Goal: Transaction & Acquisition: Purchase product/service

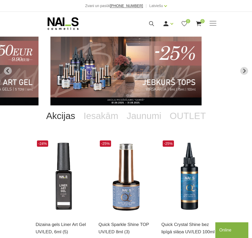
click at [151, 70] on img "6 of 12" at bounding box center [125, 71] width 151 height 69
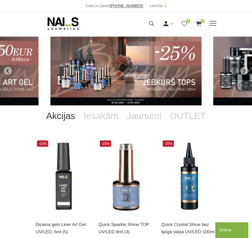
click at [212, 24] on span at bounding box center [212, 23] width 7 height 5
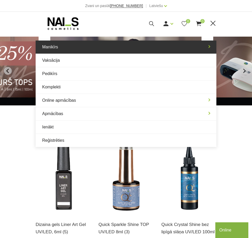
click at [209, 46] on link "Manikīrs" at bounding box center [126, 47] width 181 height 13
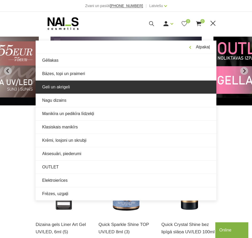
click at [61, 87] on link "Geli un akrigeli" at bounding box center [126, 87] width 181 height 13
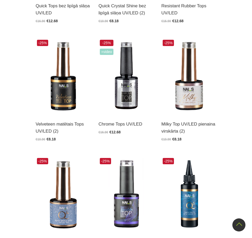
scroll to position [262, 0]
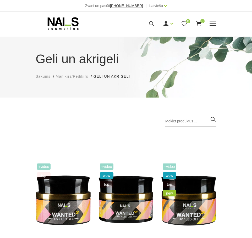
click at [212, 25] on span at bounding box center [212, 23] width 7 height 5
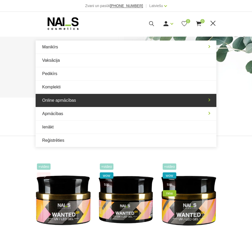
click at [77, 100] on link "Online apmācības" at bounding box center [126, 100] width 181 height 13
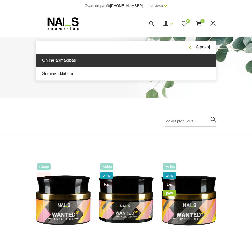
click at [66, 60] on link "Online apmācības" at bounding box center [126, 60] width 181 height 13
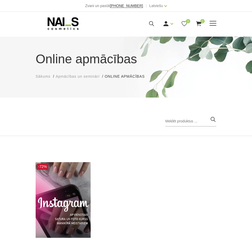
click at [209, 24] on span at bounding box center [212, 23] width 7 height 1
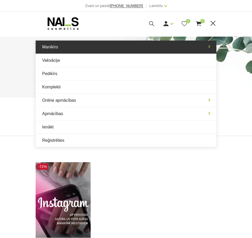
click at [210, 48] on link "Manikīrs" at bounding box center [126, 47] width 181 height 13
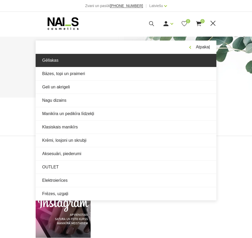
click at [51, 62] on link "Gēllakas" at bounding box center [126, 60] width 181 height 13
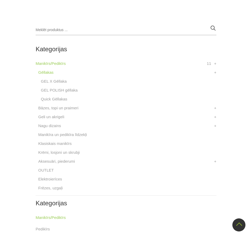
scroll to position [681, 0]
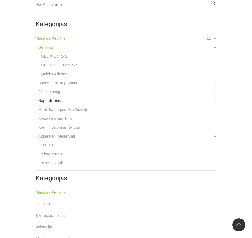
click at [56, 103] on link "Nagu dizains" at bounding box center [49, 101] width 23 height 6
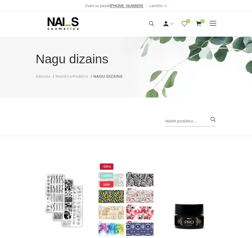
click at [208, 21] on div "Ienākt Reģistrēties 0 0" at bounding box center [162, 23] width 108 height 7
click at [213, 19] on div "Manikīrs Gēllakas Bāzes, topi un praimeri Geli un akrigeli Nagu dizains [GEOGRA…" at bounding box center [126, 23] width 181 height 13
click at [213, 24] on span at bounding box center [212, 23] width 7 height 1
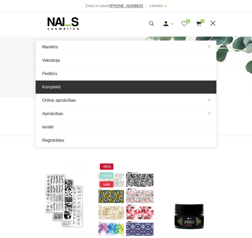
click at [103, 85] on link "Komplekti" at bounding box center [126, 87] width 181 height 13
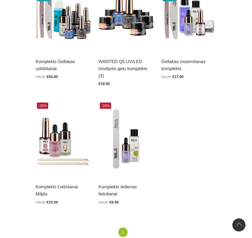
scroll to position [262, 0]
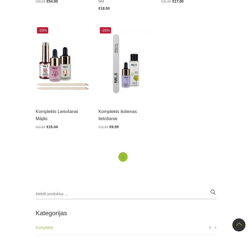
click at [123, 158] on link "1" at bounding box center [122, 157] width 9 height 10
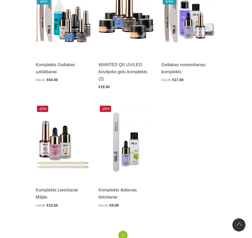
scroll to position [79, 0]
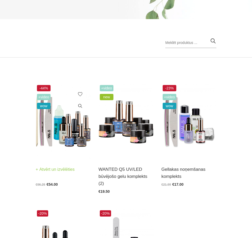
click at [75, 131] on img at bounding box center [63, 122] width 55 height 76
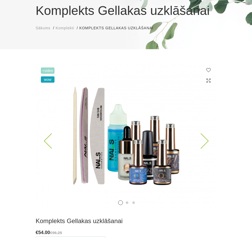
scroll to position [79, 0]
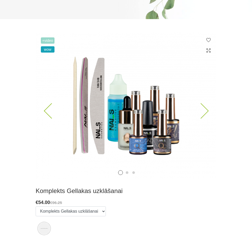
click at [208, 115] on img at bounding box center [126, 105] width 181 height 147
click at [206, 107] on img at bounding box center [126, 105] width 181 height 147
click at [204, 111] on icon at bounding box center [200, 110] width 15 height 15
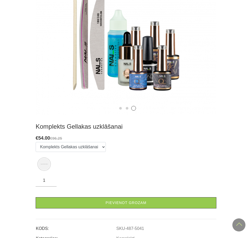
scroll to position [183, 0]
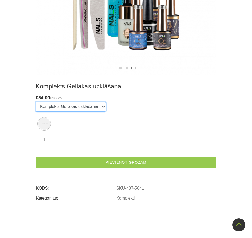
click at [79, 105] on select "Komplekts Gellakas uzklāšanai" at bounding box center [71, 107] width 70 height 10
click at [129, 108] on div "Izvēlēties: Komplekts Gellakas uzklāšanai" at bounding box center [126, 117] width 181 height 30
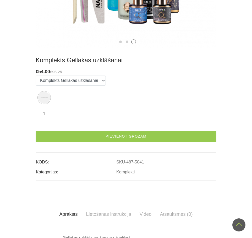
scroll to position [340, 0]
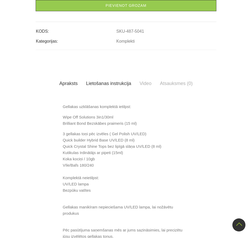
click at [121, 84] on link "Lietošanas instrukcija" at bounding box center [108, 83] width 53 height 15
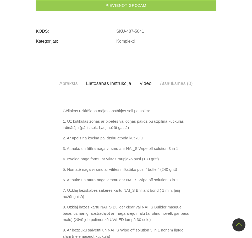
click at [149, 85] on link "Video" at bounding box center [145, 83] width 20 height 15
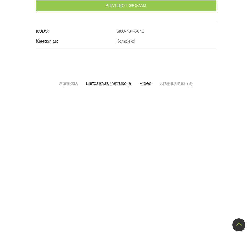
click at [114, 81] on link "Lietošanas instrukcija" at bounding box center [108, 83] width 53 height 15
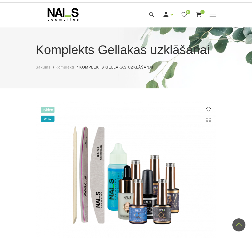
scroll to position [0, 0]
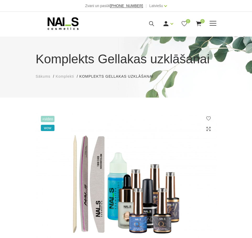
click at [213, 22] on span at bounding box center [212, 23] width 7 height 5
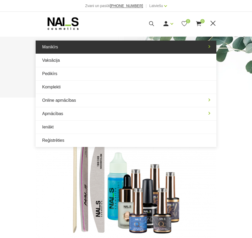
click at [86, 49] on link "Manikīrs" at bounding box center [126, 47] width 181 height 13
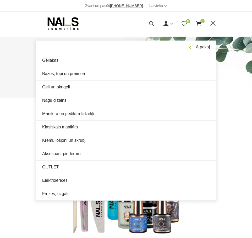
click at [215, 26] on span at bounding box center [212, 23] width 5 height 5
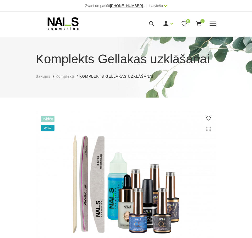
click at [212, 25] on span at bounding box center [212, 23] width 7 height 5
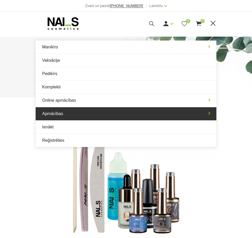
click at [204, 110] on link "Apmācības" at bounding box center [126, 113] width 181 height 13
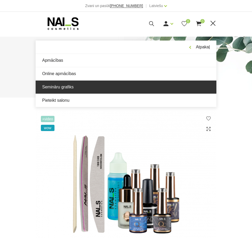
click at [62, 88] on link "Semināru grafiks" at bounding box center [126, 87] width 181 height 13
